Goal: Share content: Share content

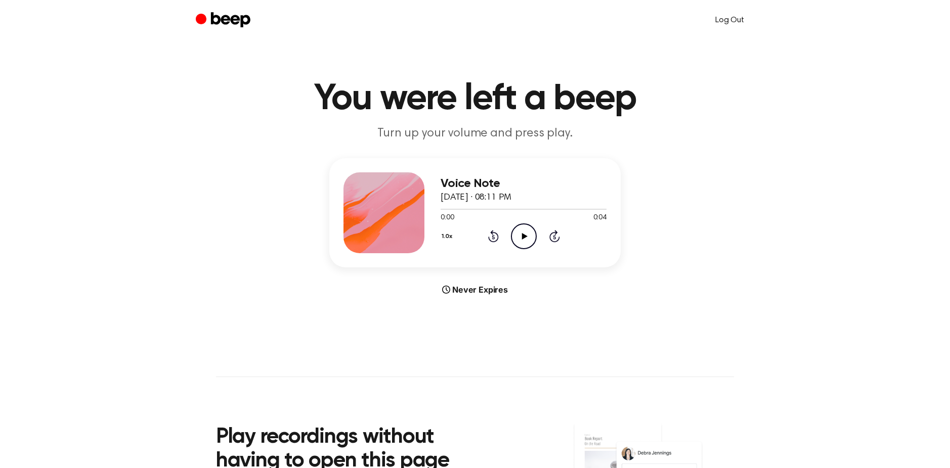
click at [727, 24] on link "Log Out" at bounding box center [729, 20] width 49 height 24
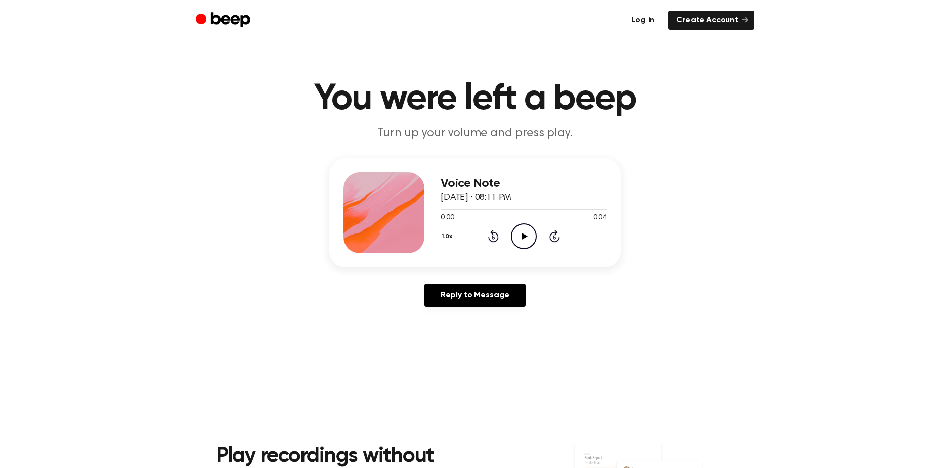
click at [659, 23] on link "Log in" at bounding box center [642, 20] width 39 height 19
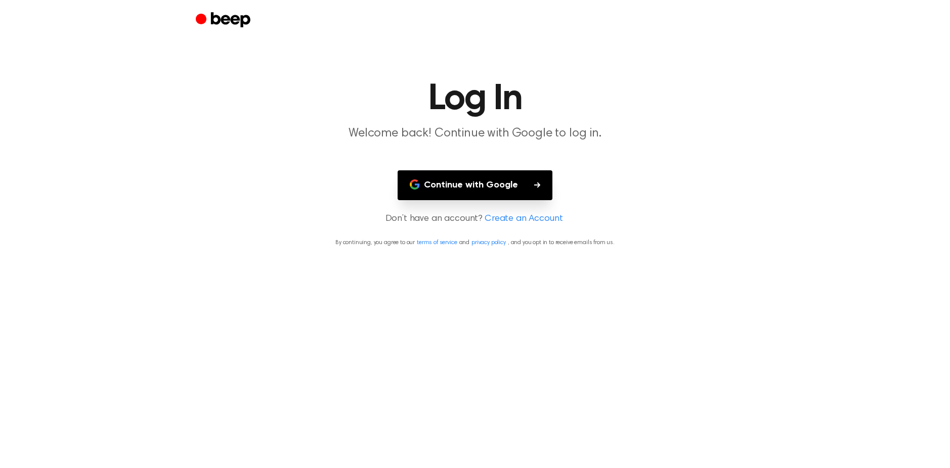
click at [491, 188] on button "Continue with Google" at bounding box center [475, 185] width 155 height 30
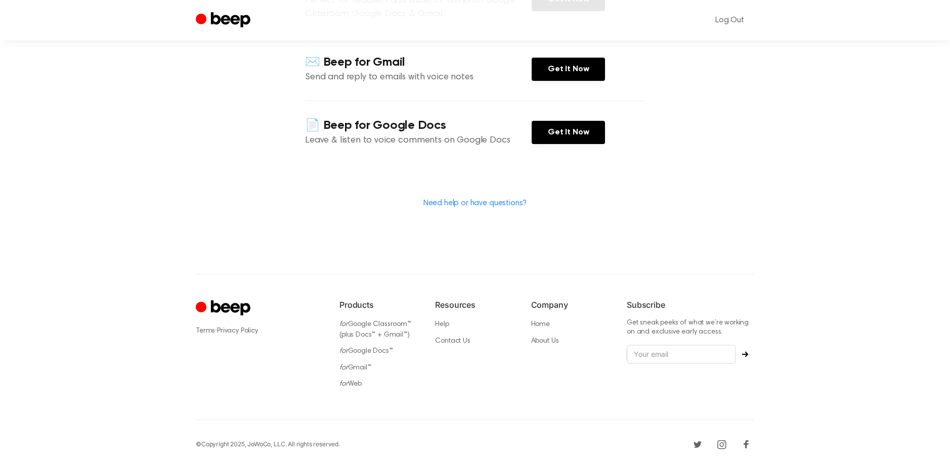
scroll to position [197, 0]
click at [354, 380] on li "for Web" at bounding box center [378, 385] width 79 height 11
click at [351, 380] on li "for Web" at bounding box center [378, 385] width 79 height 11
click at [348, 384] on link "for Web" at bounding box center [350, 385] width 22 height 7
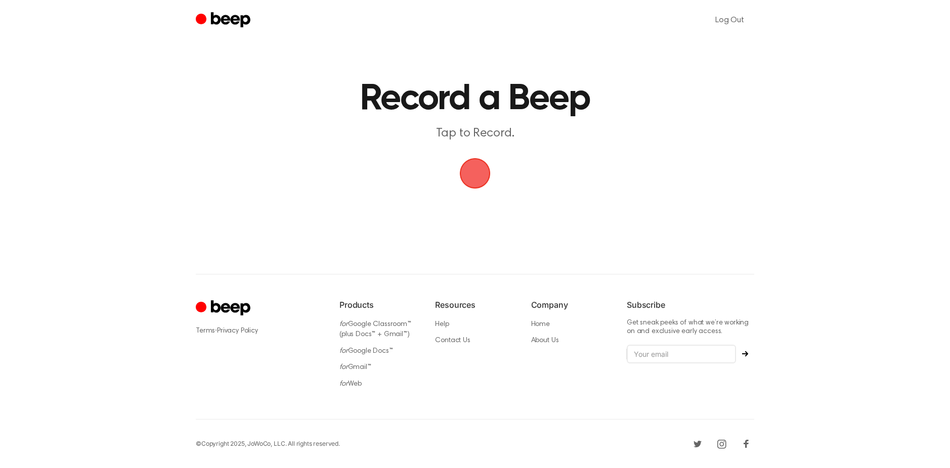
click at [470, 171] on span "button" at bounding box center [475, 173] width 28 height 28
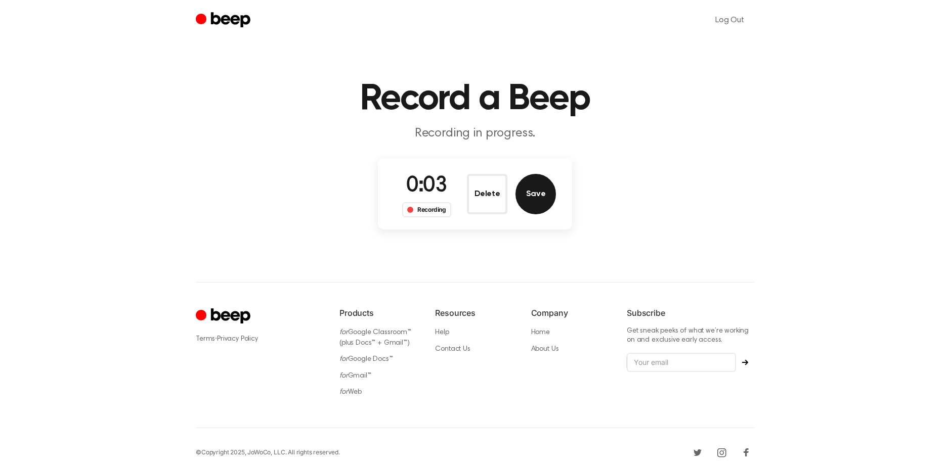
click at [535, 202] on button "Save" at bounding box center [535, 194] width 40 height 40
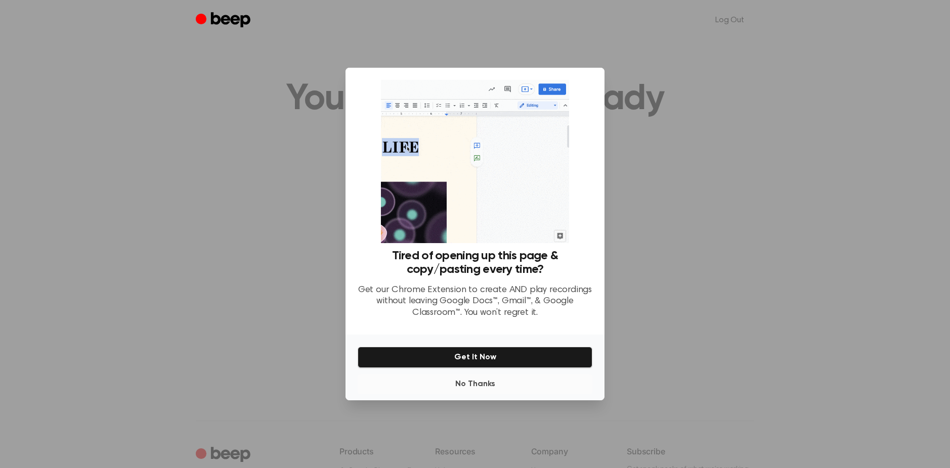
click at [465, 386] on button "No Thanks" at bounding box center [475, 384] width 235 height 20
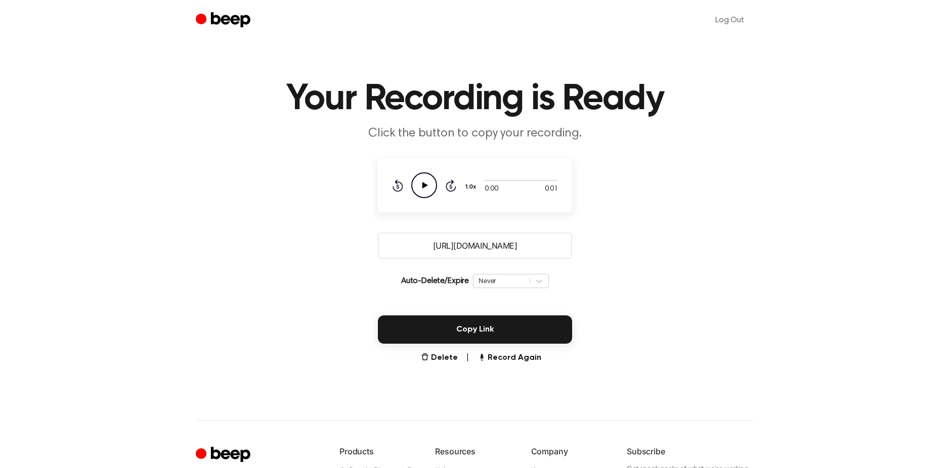
click at [464, 248] on input "https://beep.audio/ryoaRA2" at bounding box center [475, 246] width 194 height 26
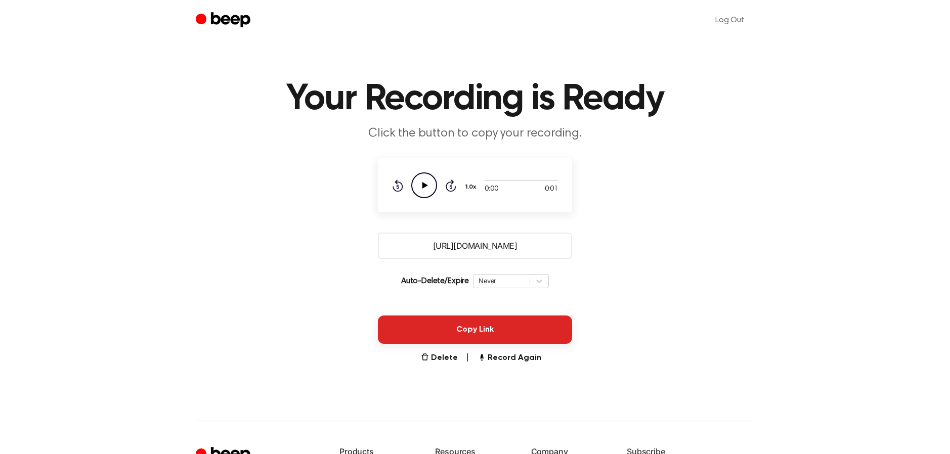
click at [468, 322] on button "Copy Link" at bounding box center [475, 330] width 194 height 28
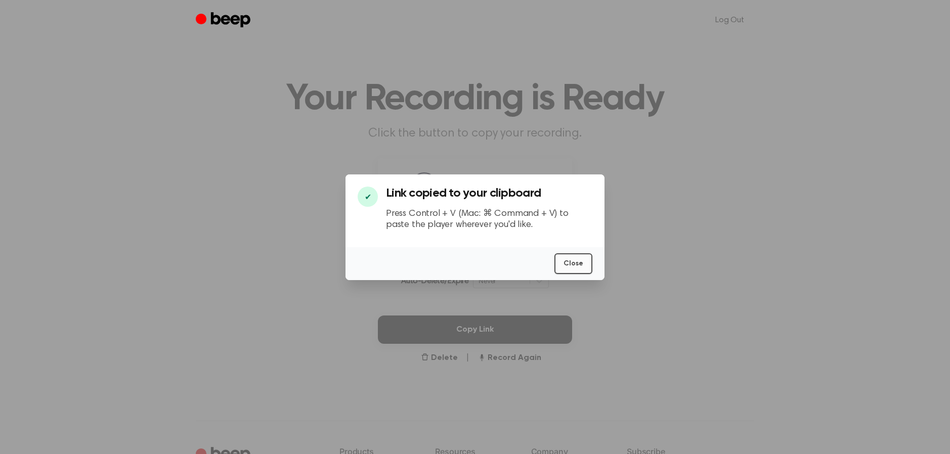
click at [565, 262] on button "Close" at bounding box center [573, 263] width 38 height 21
